Goal: Use online tool/utility: Use online tool/utility

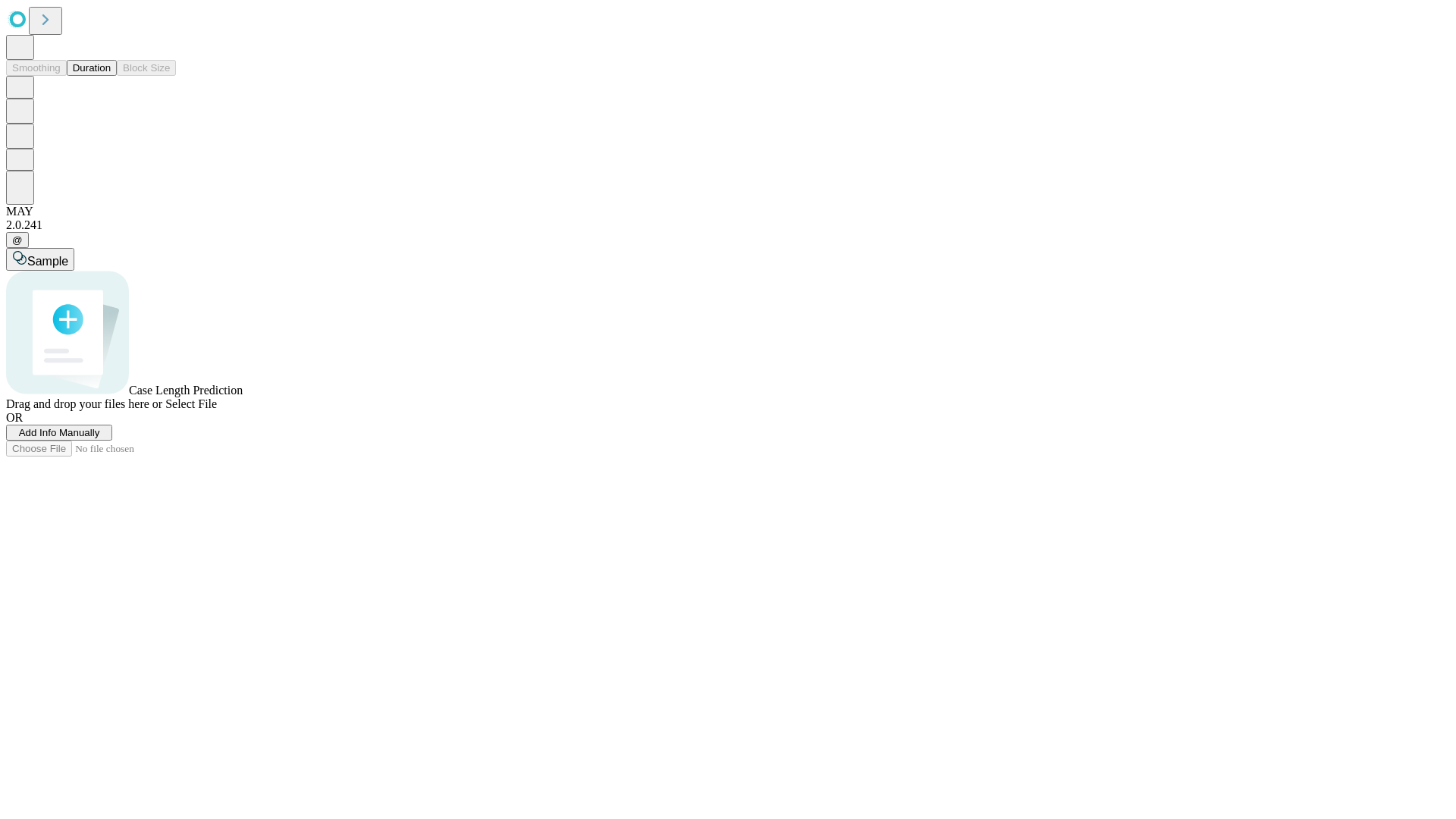
click at [110, 76] on button "Duration" at bounding box center [91, 68] width 50 height 16
click at [100, 438] on span "Add Info Manually" at bounding box center [59, 432] width 81 height 11
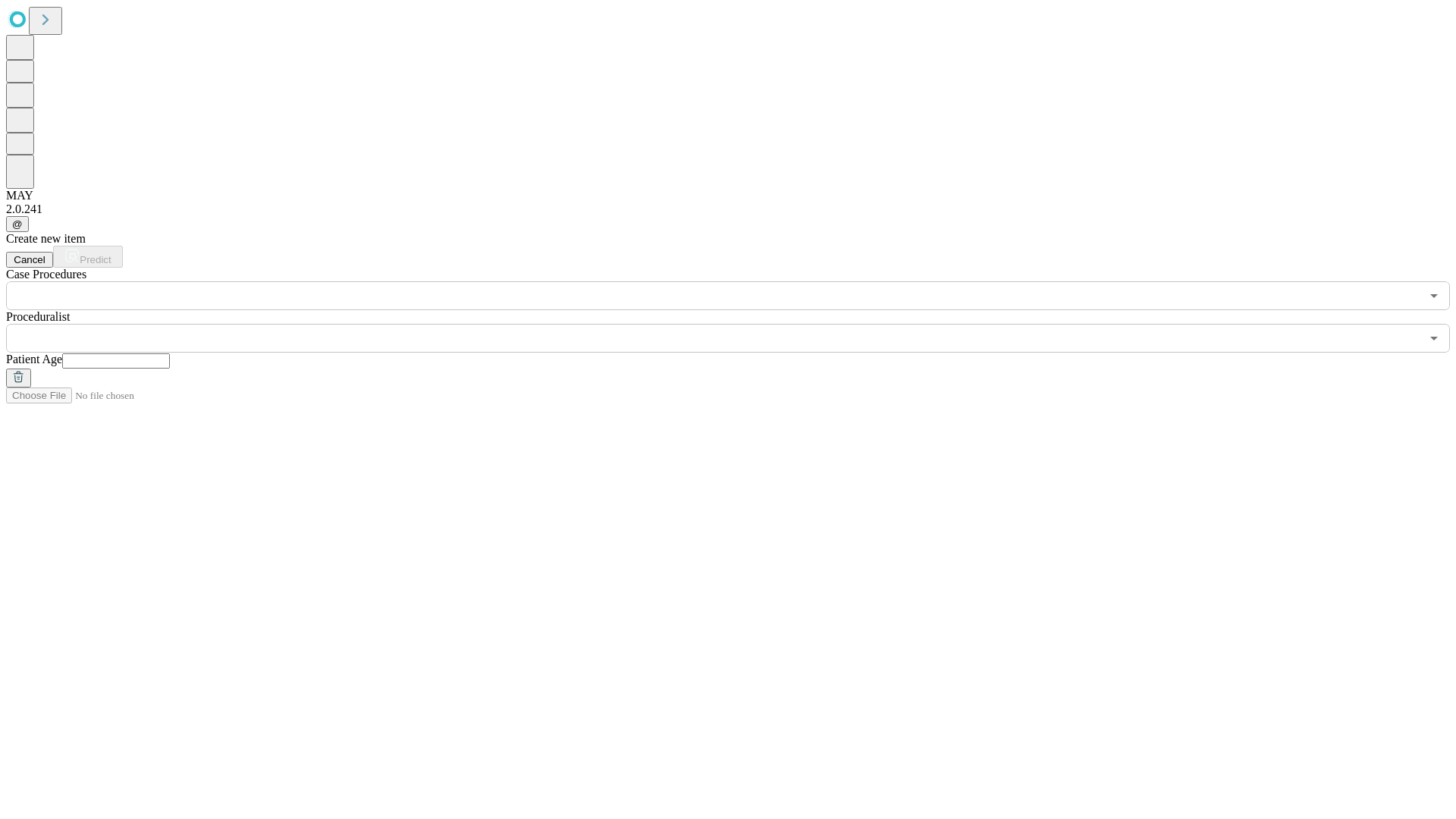
click at [170, 353] on input "text" at bounding box center [116, 360] width 108 height 15
type input "**"
click at [739, 323] on input "text" at bounding box center [713, 338] width 1414 height 29
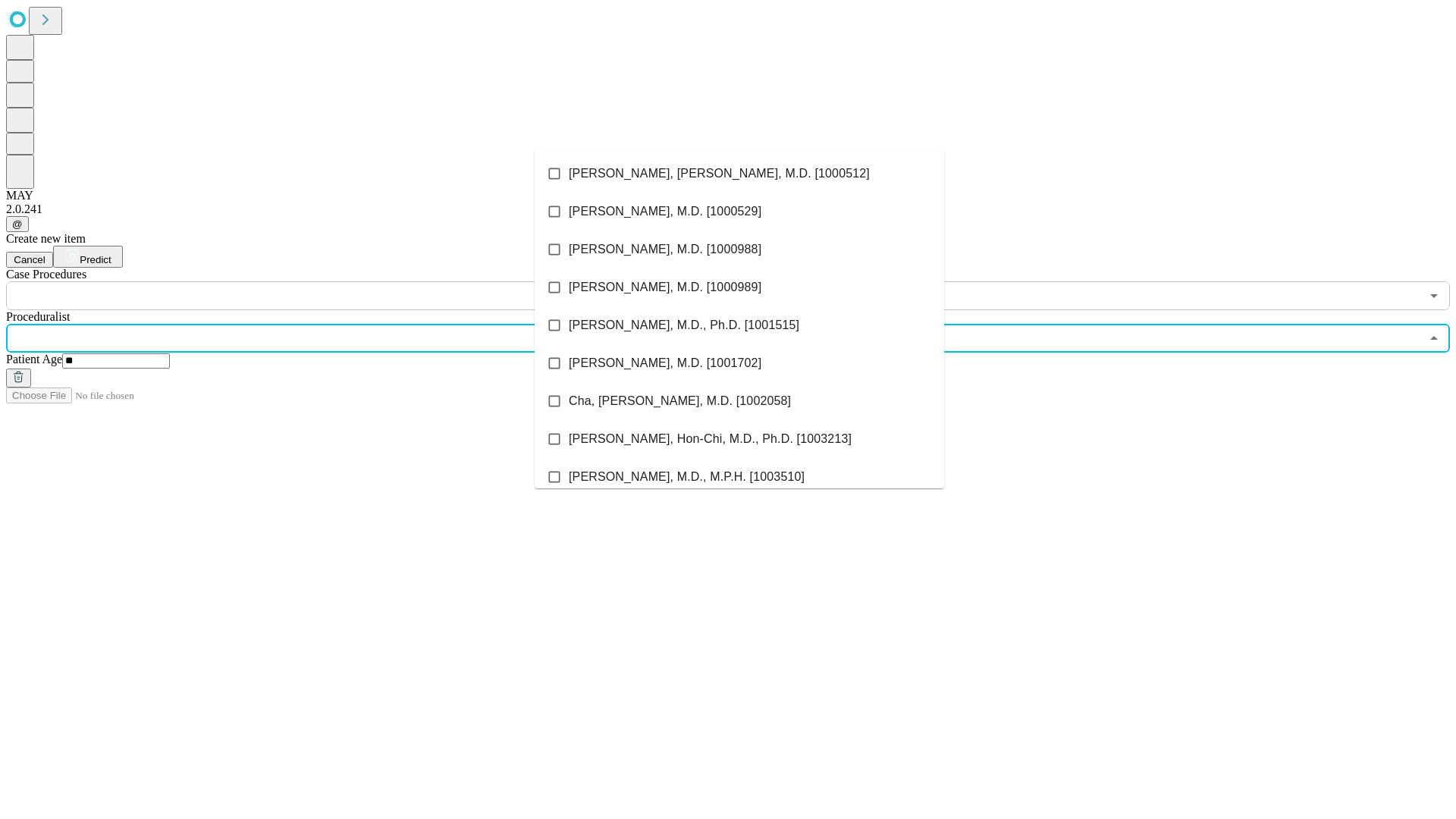
click at [740, 174] on li "[PERSON_NAME], [PERSON_NAME], M.D. [1000512]" at bounding box center [739, 173] width 409 height 38
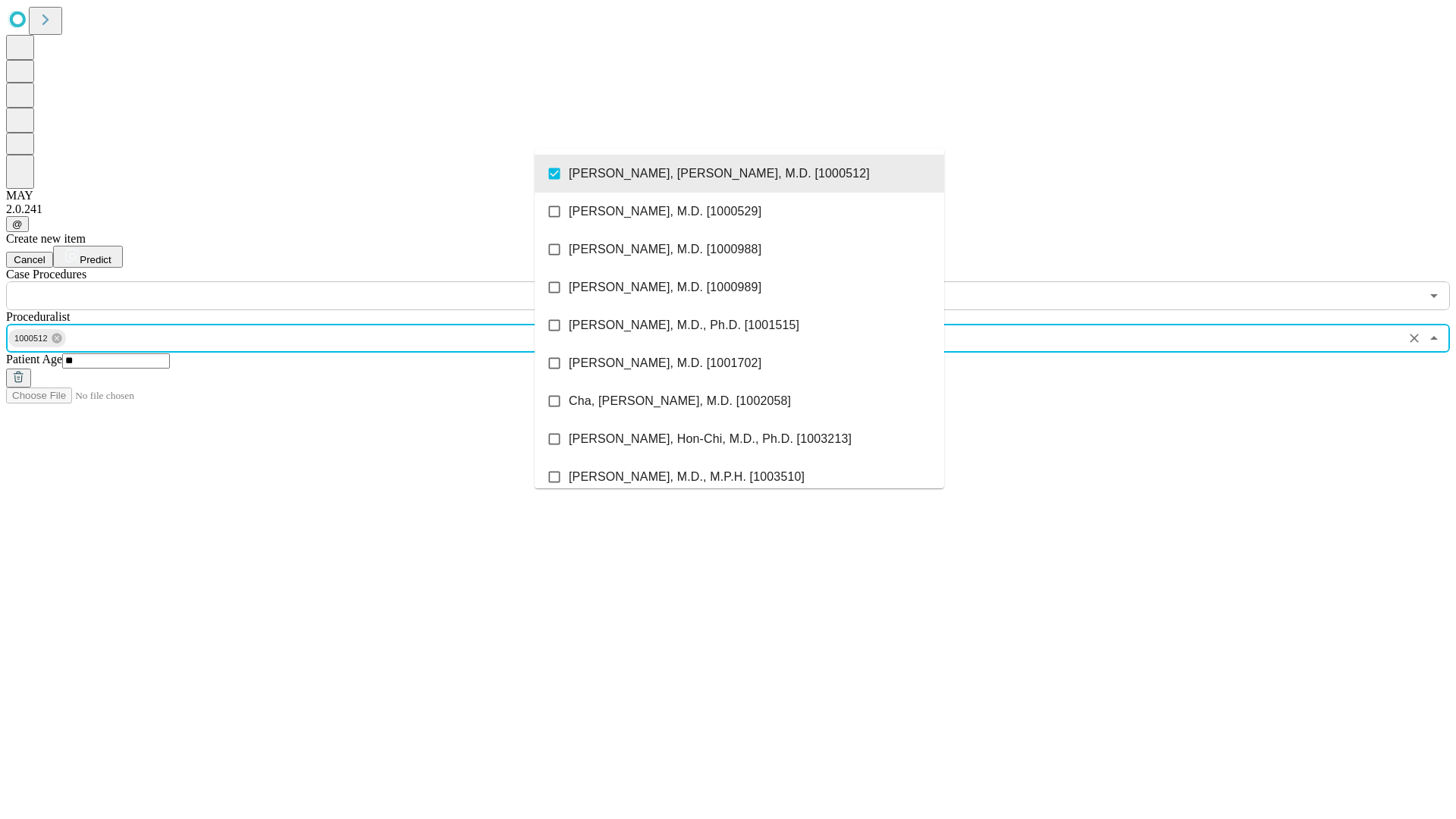
click at [319, 281] on input "text" at bounding box center [713, 295] width 1414 height 29
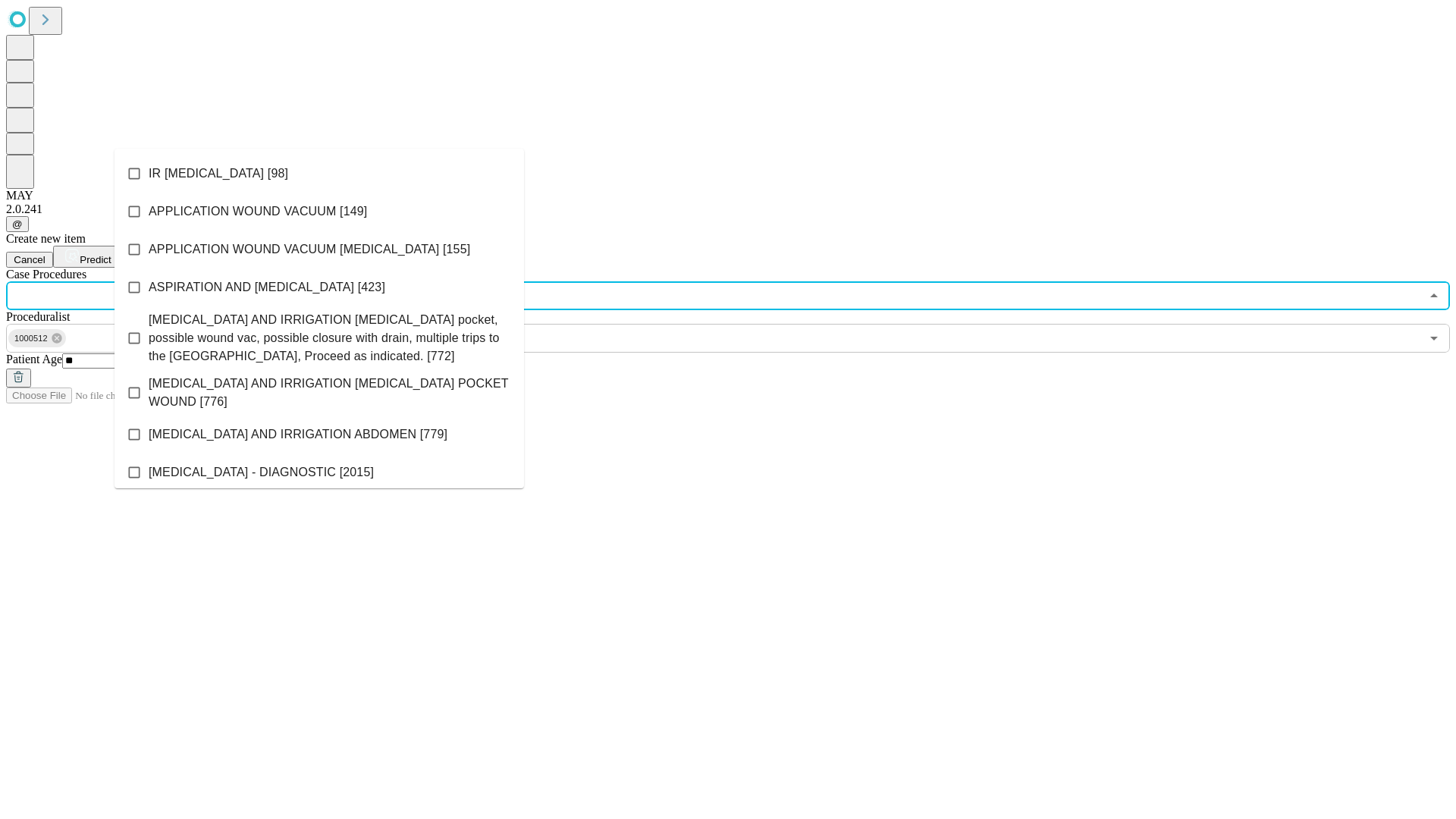
click at [319, 174] on li "IR [MEDICAL_DATA] [98]" at bounding box center [319, 173] width 409 height 38
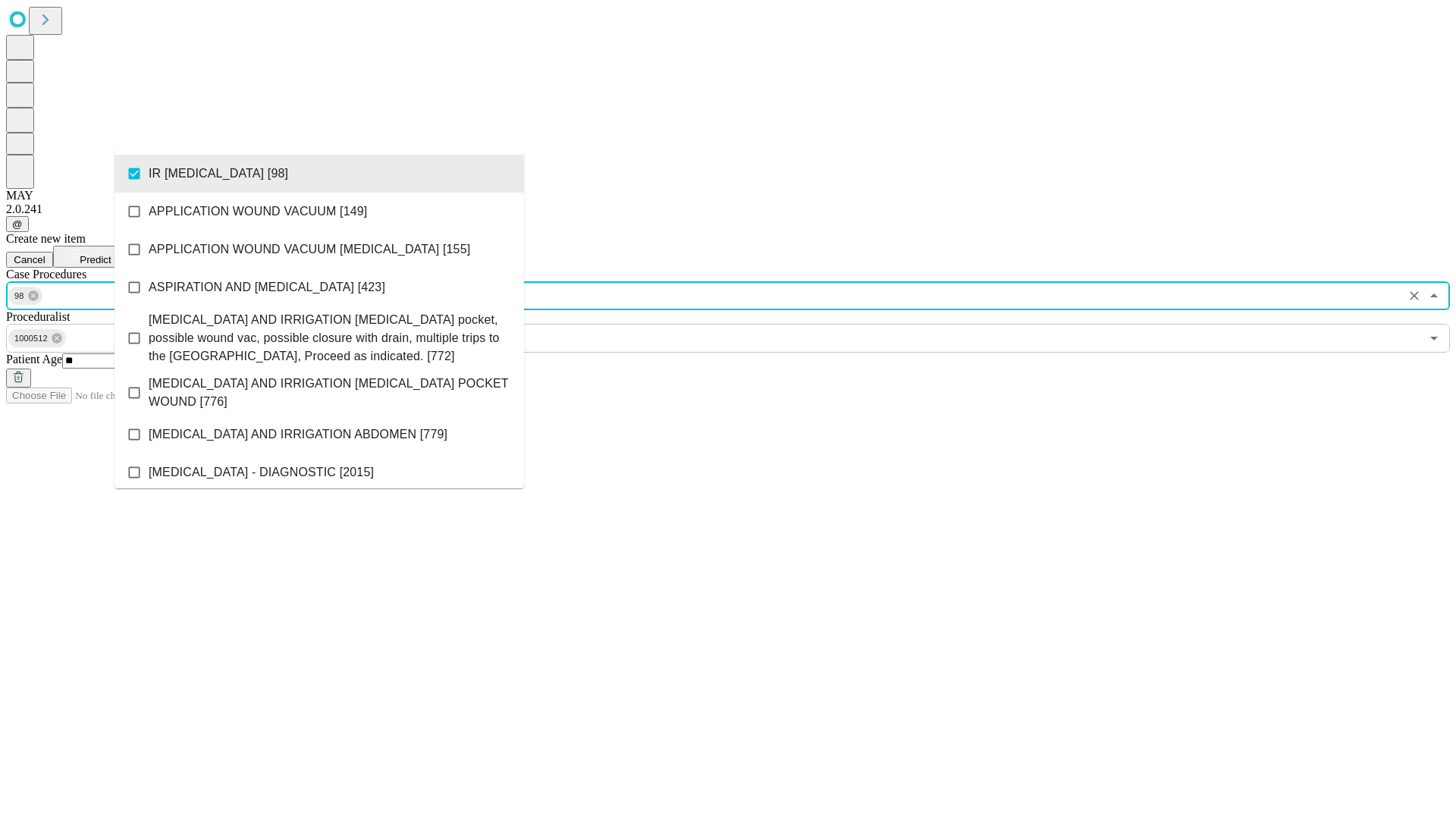
click at [110, 254] on span "Predict" at bounding box center [94, 259] width 31 height 11
